Goal: Find specific page/section: Find specific page/section

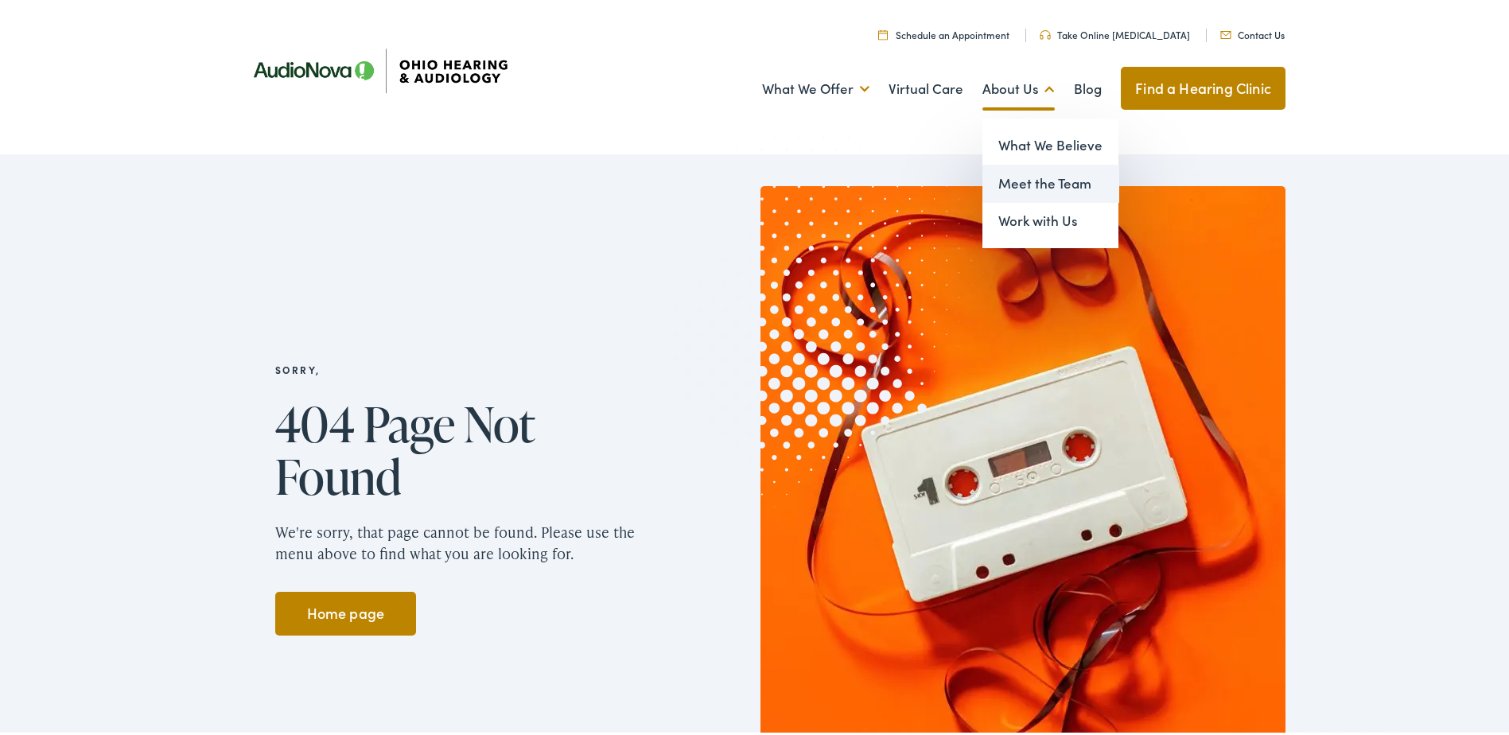
click at [1045, 183] on link "Meet the Team" at bounding box center [1050, 180] width 136 height 38
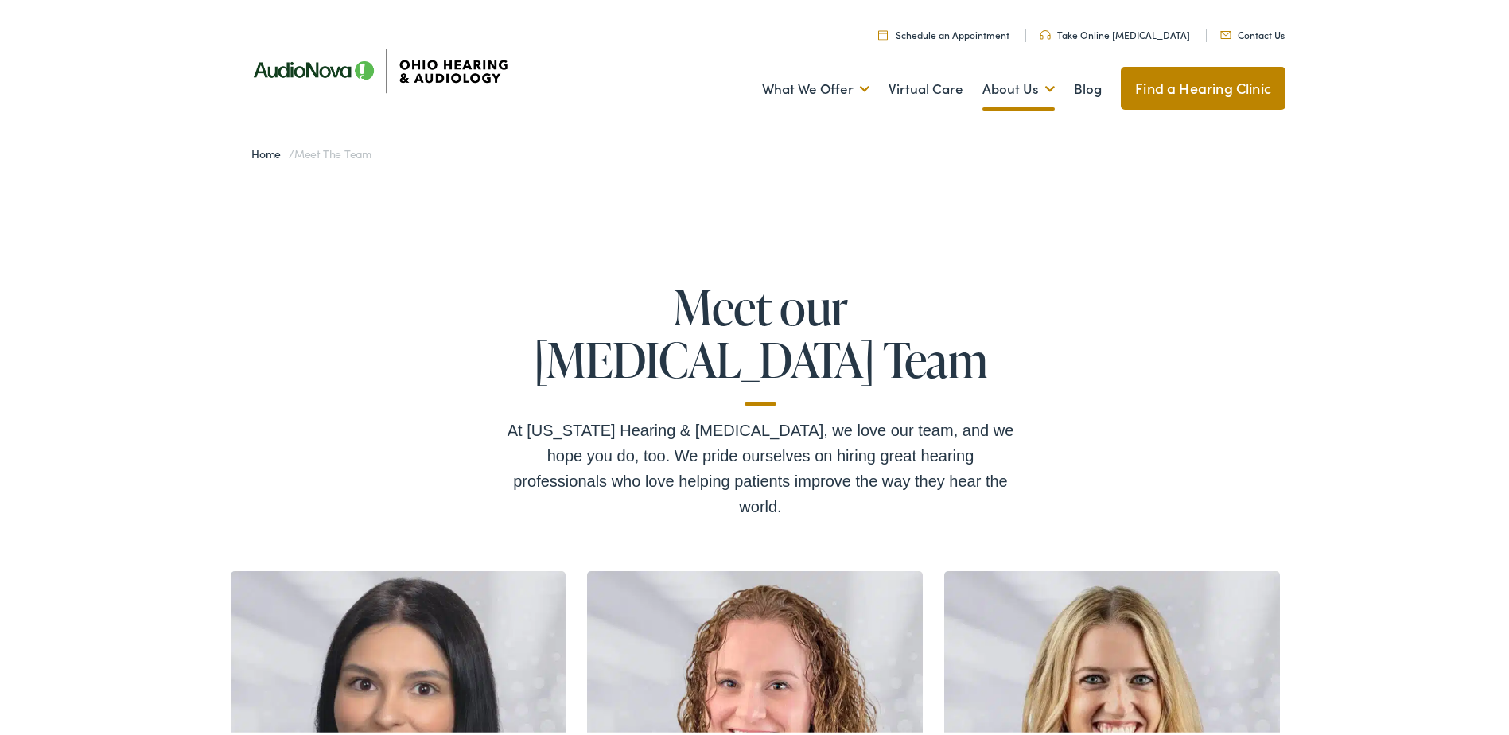
click at [324, 64] on img at bounding box center [378, 67] width 286 height 101
